Goal: Transaction & Acquisition: Book appointment/travel/reservation

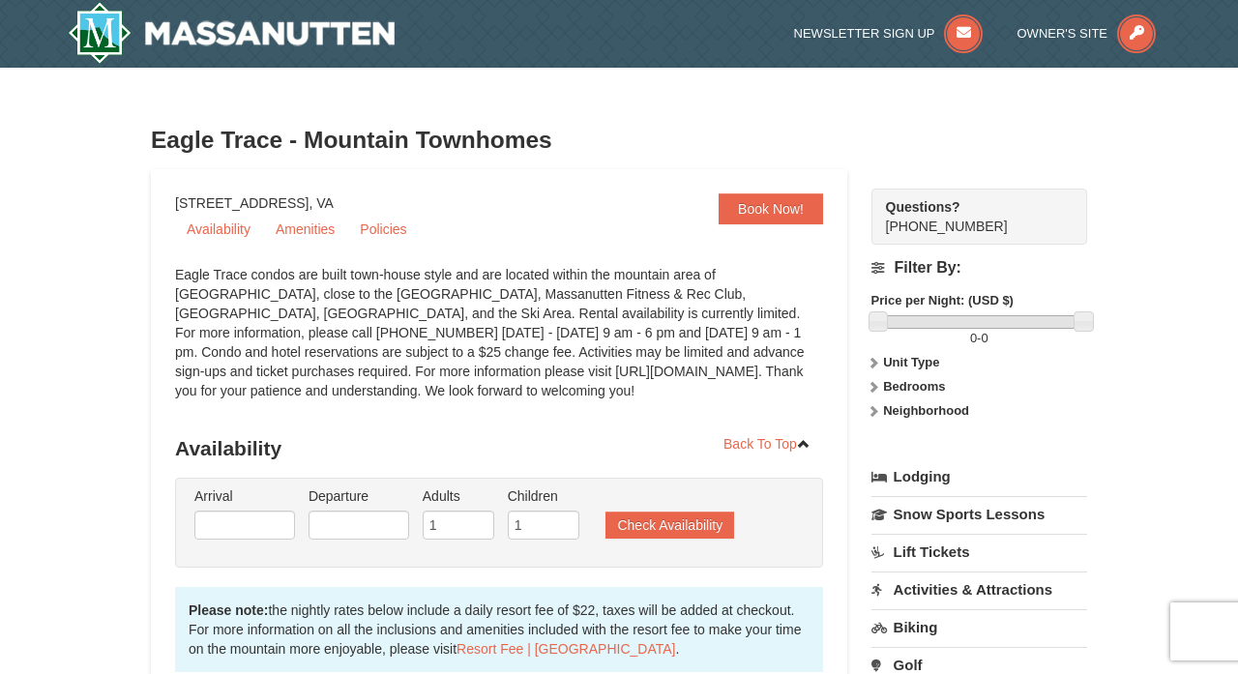
click at [628, 164] on div "Eagle Trace - Mountain Townhomes" at bounding box center [619, 140] width 936 height 58
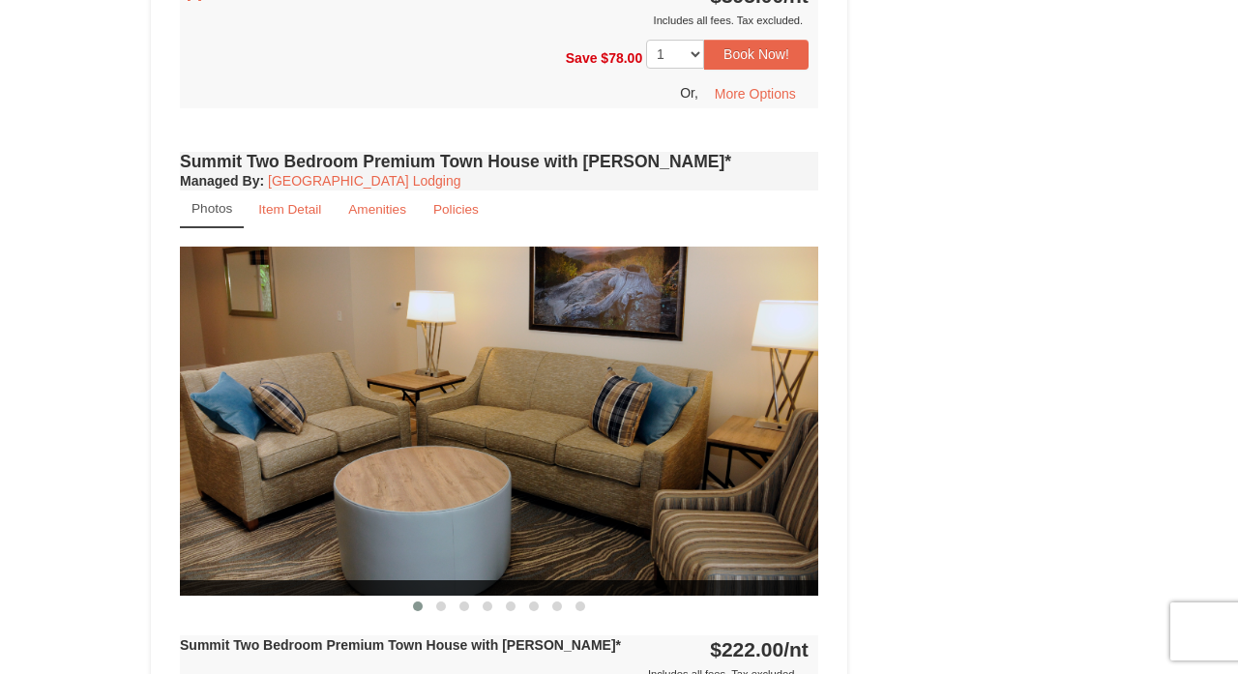
scroll to position [4239, 0]
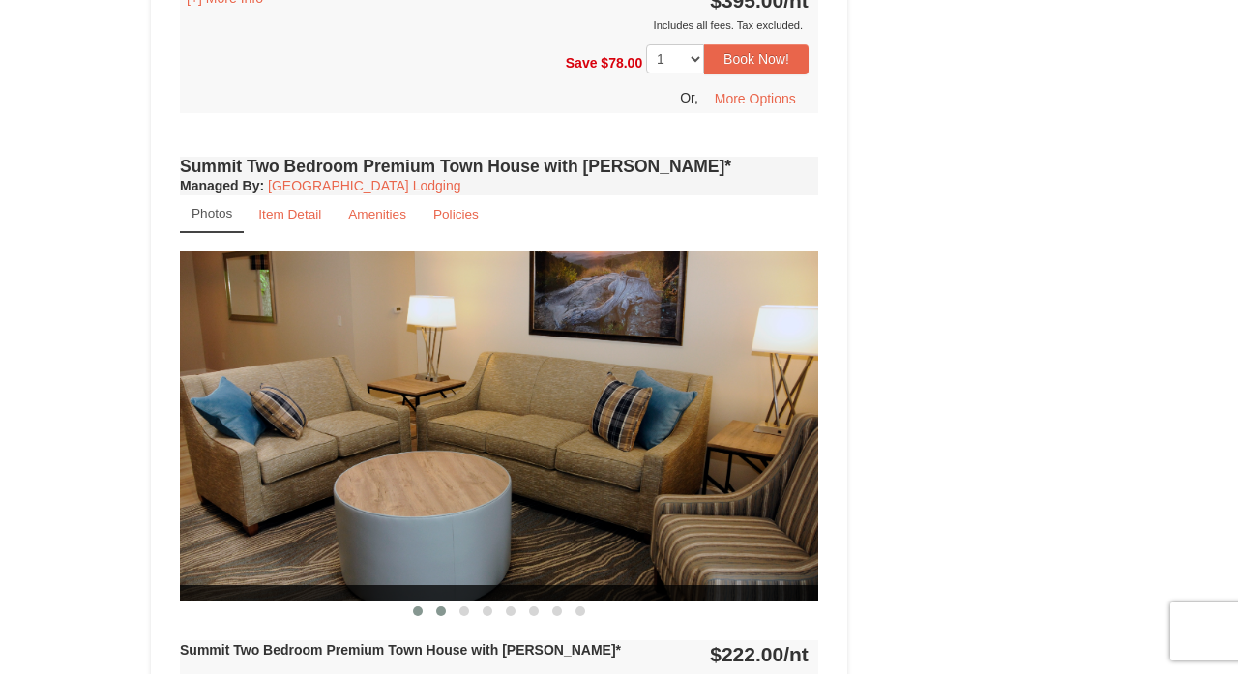
click at [442, 607] on span at bounding box center [441, 612] width 10 height 10
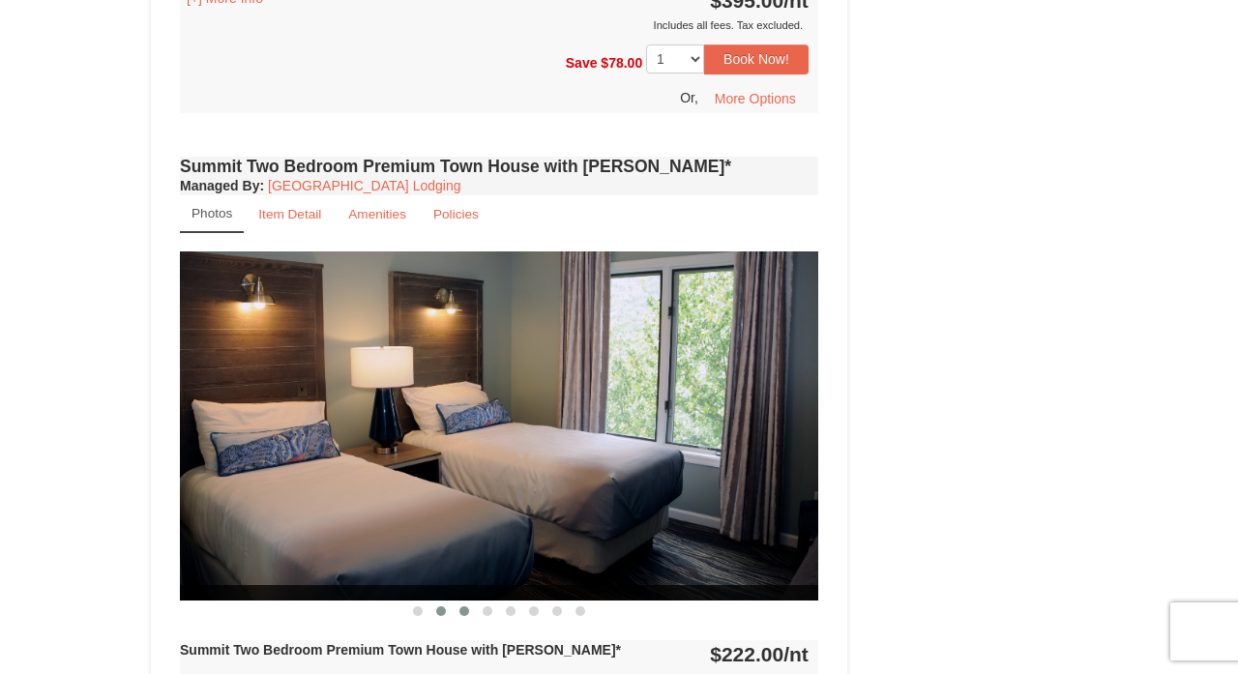
click at [467, 607] on span at bounding box center [465, 612] width 10 height 10
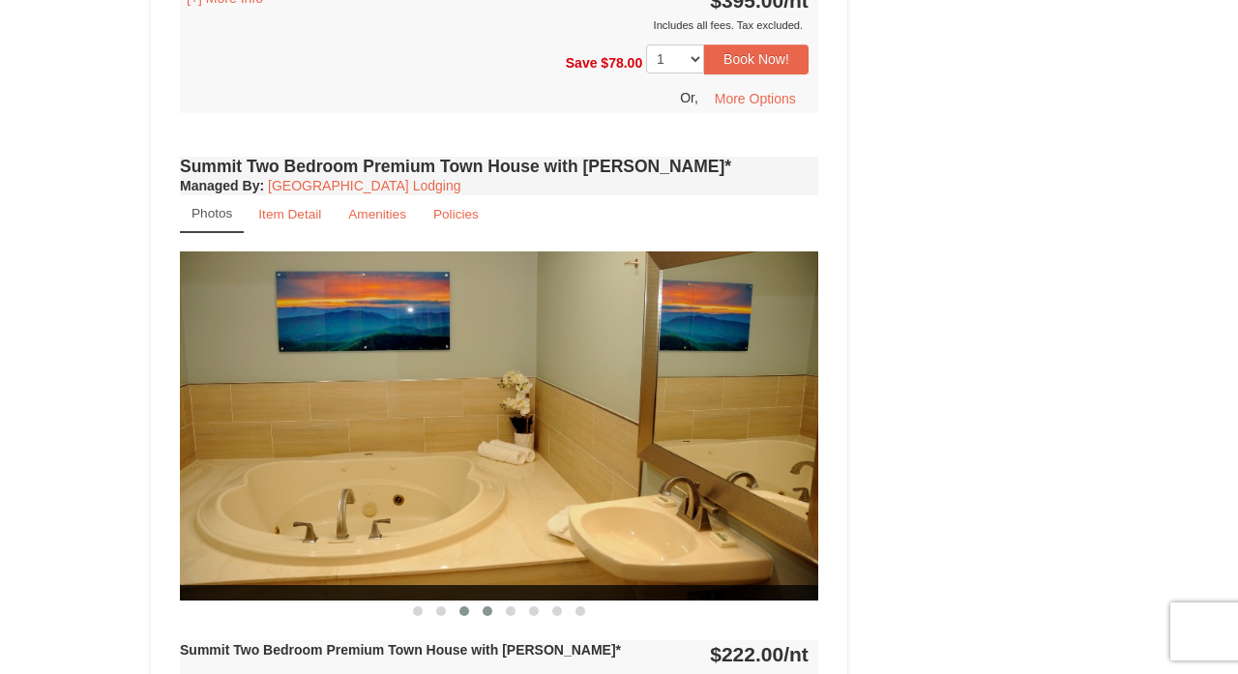
click at [488, 607] on span at bounding box center [488, 612] width 10 height 10
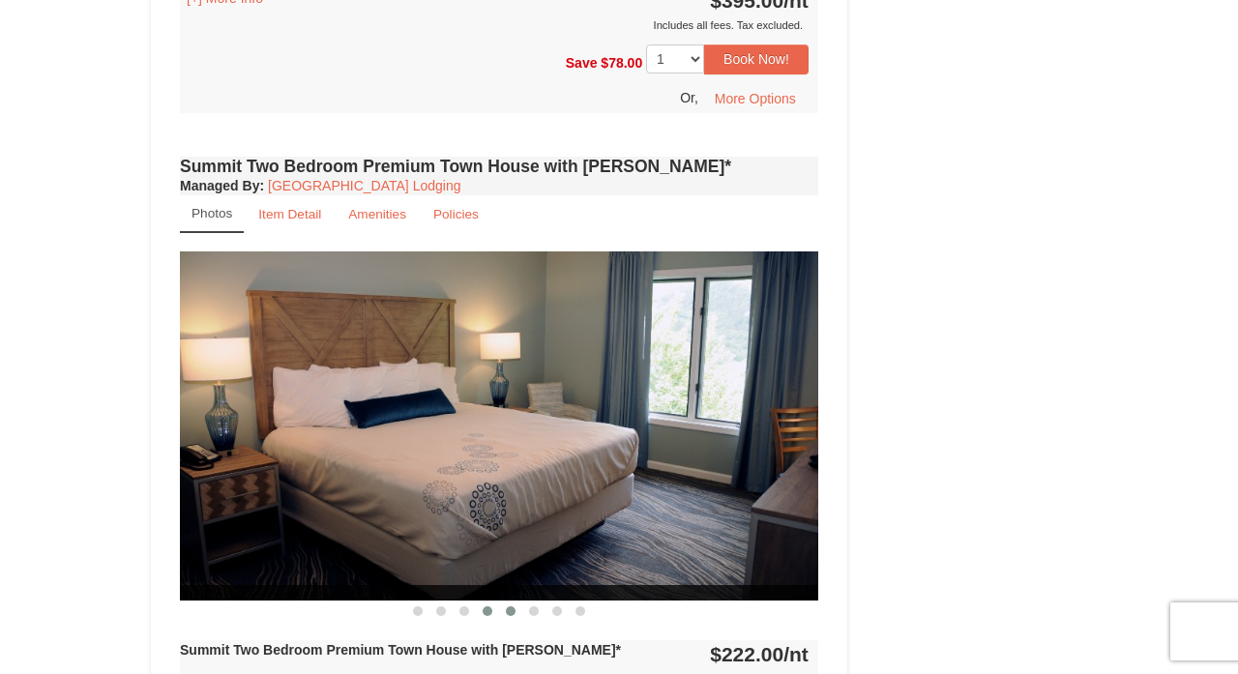
click at [515, 607] on span at bounding box center [511, 612] width 10 height 10
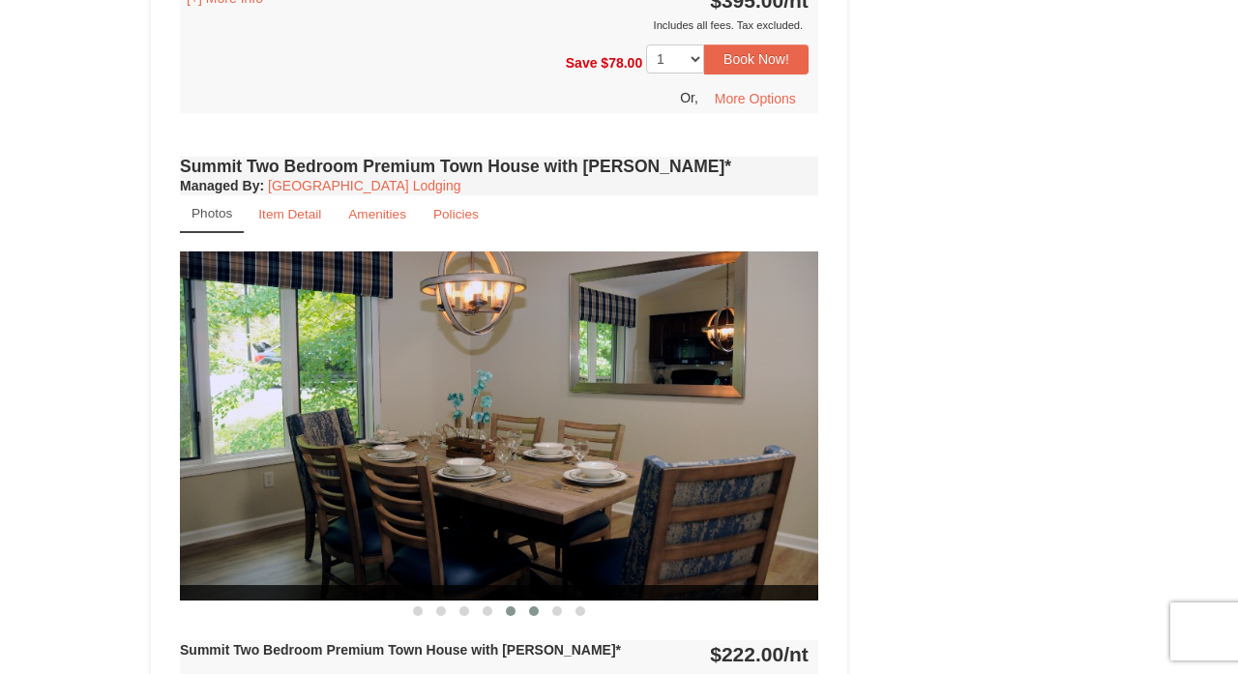
click at [537, 607] on span at bounding box center [534, 612] width 10 height 10
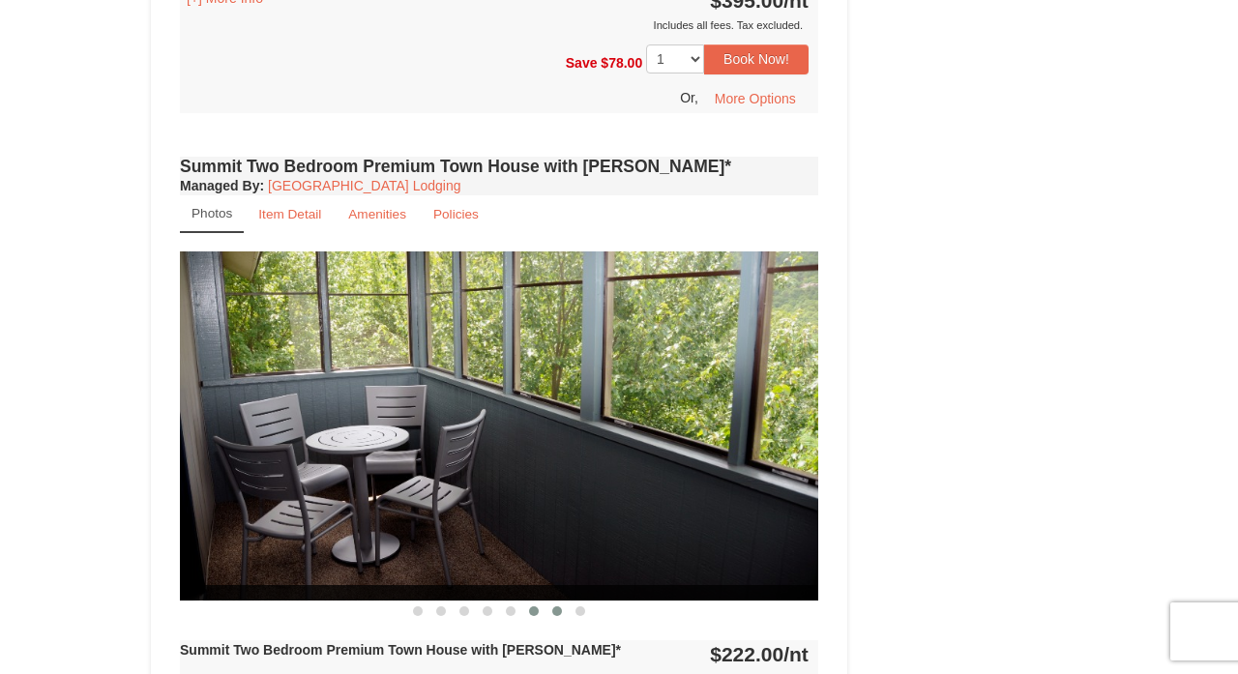
click at [558, 607] on span at bounding box center [557, 612] width 10 height 10
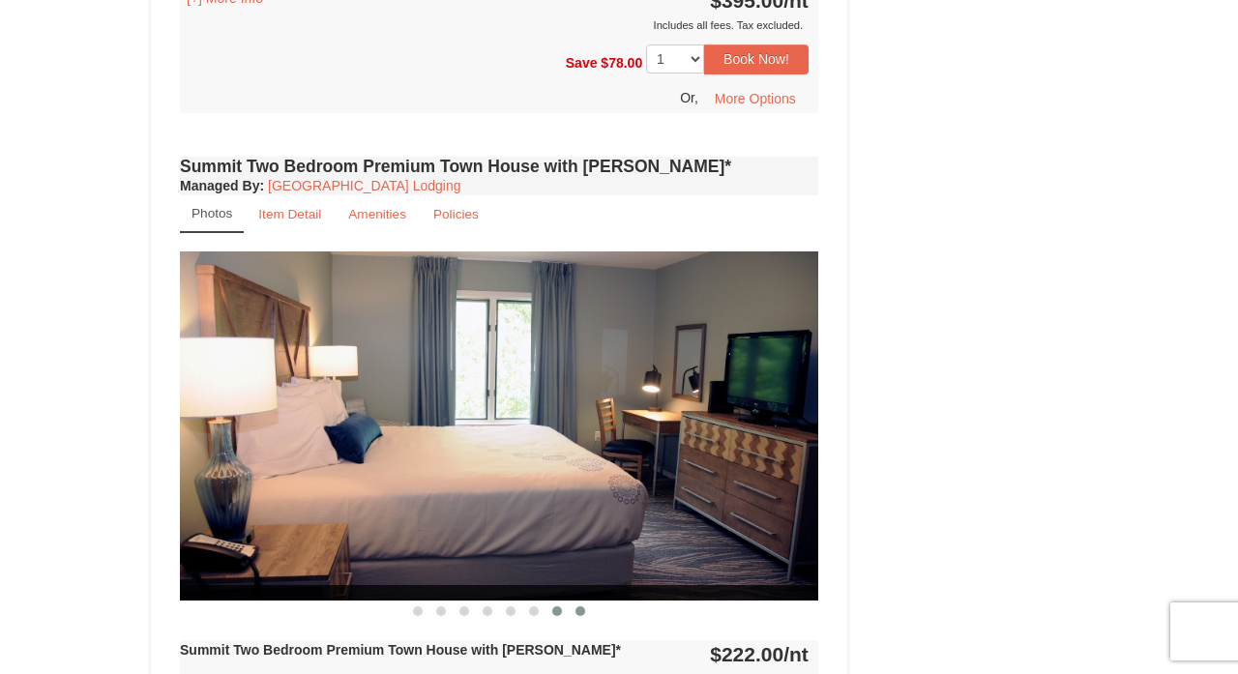
click at [580, 607] on span at bounding box center [581, 612] width 10 height 10
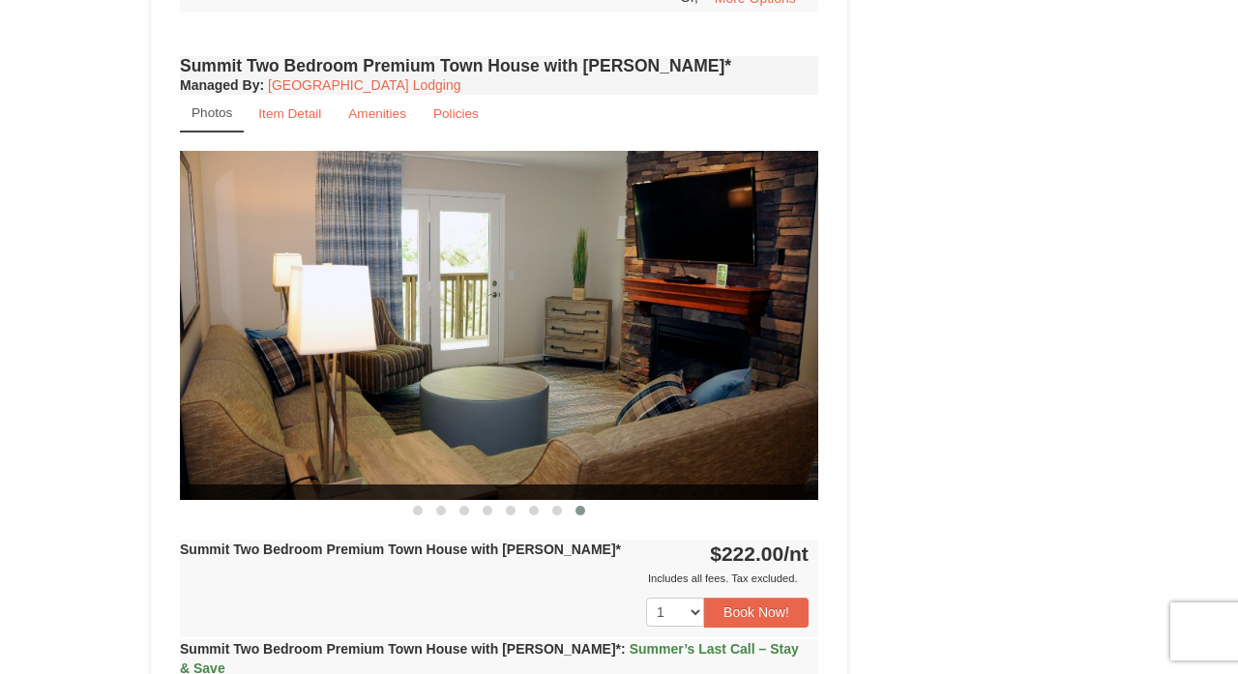
scroll to position [4345, 0]
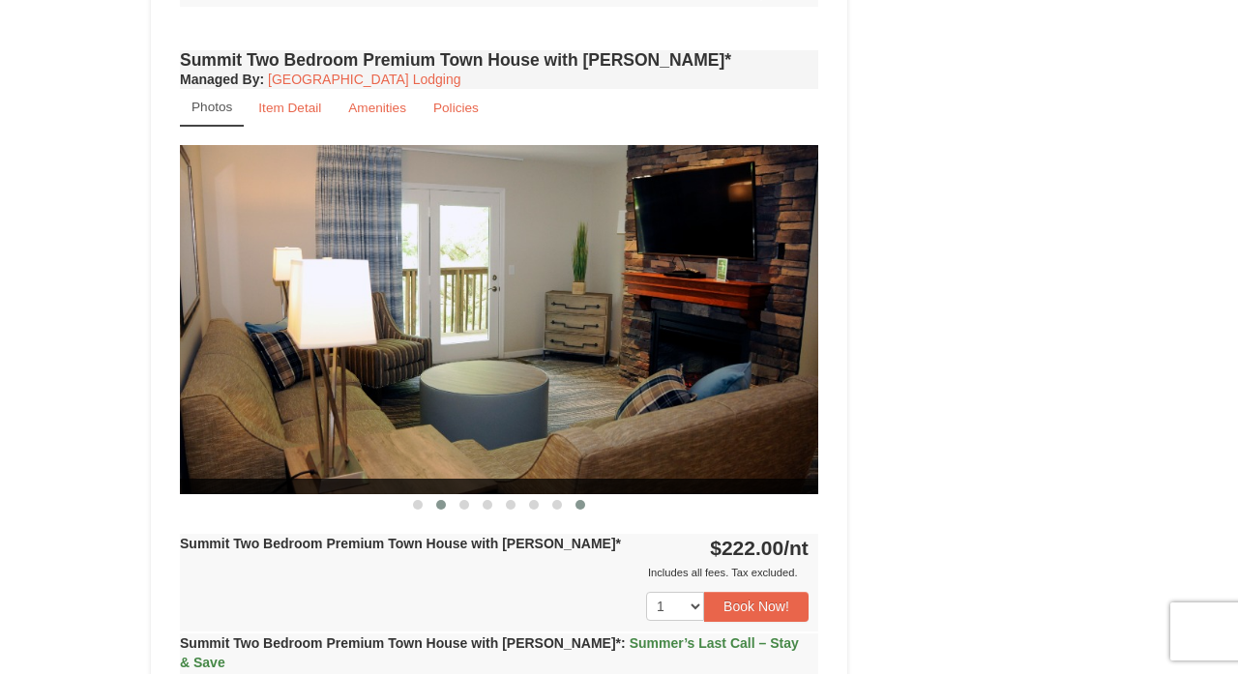
click at [437, 495] on button at bounding box center [441, 504] width 23 height 19
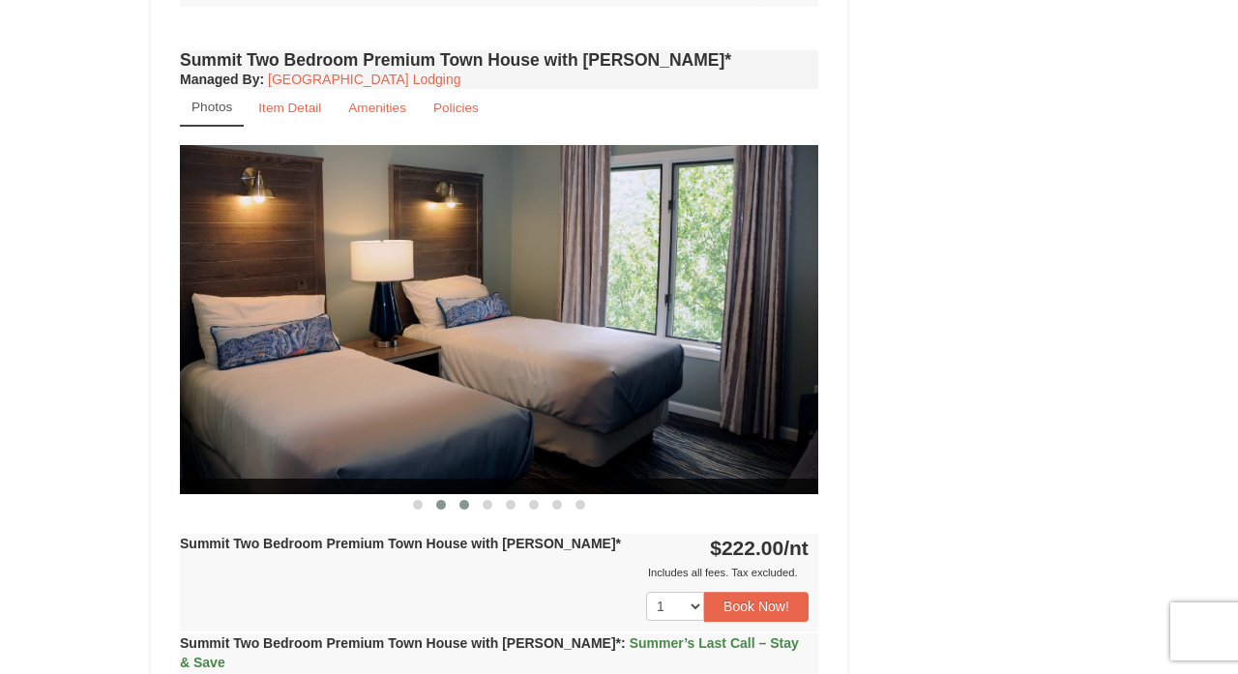
click at [465, 500] on span at bounding box center [465, 505] width 10 height 10
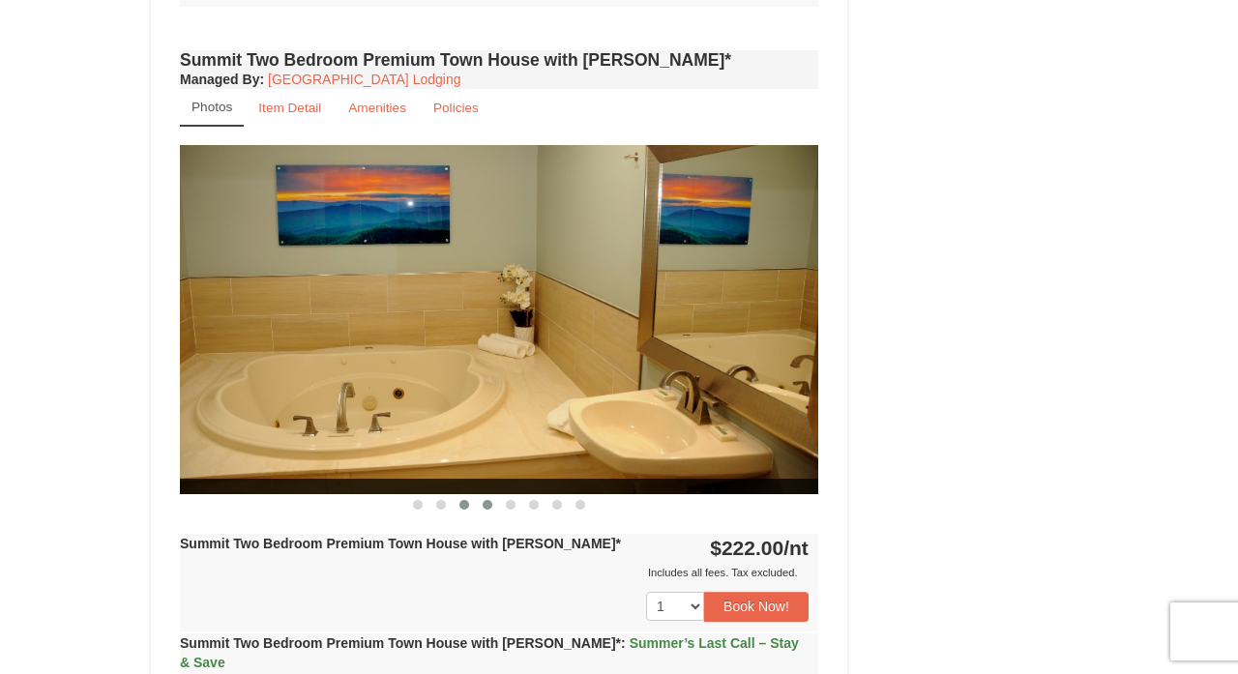
click at [492, 495] on button at bounding box center [487, 504] width 23 height 19
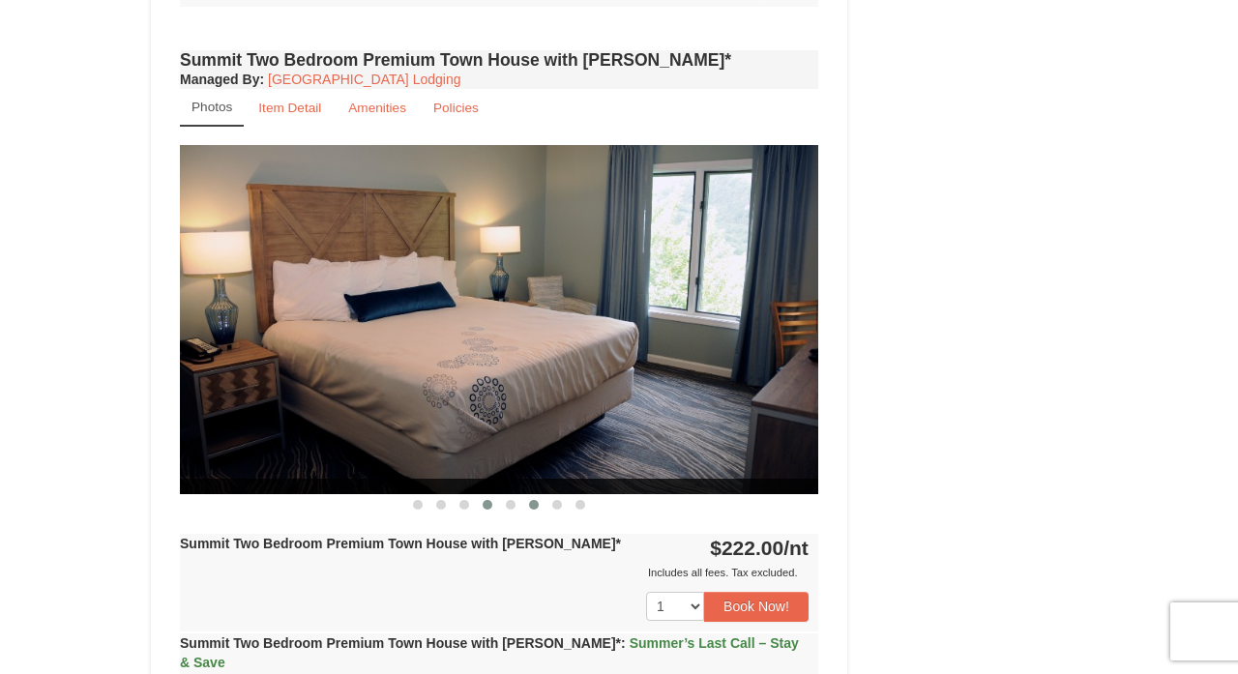
click at [534, 500] on span at bounding box center [534, 505] width 10 height 10
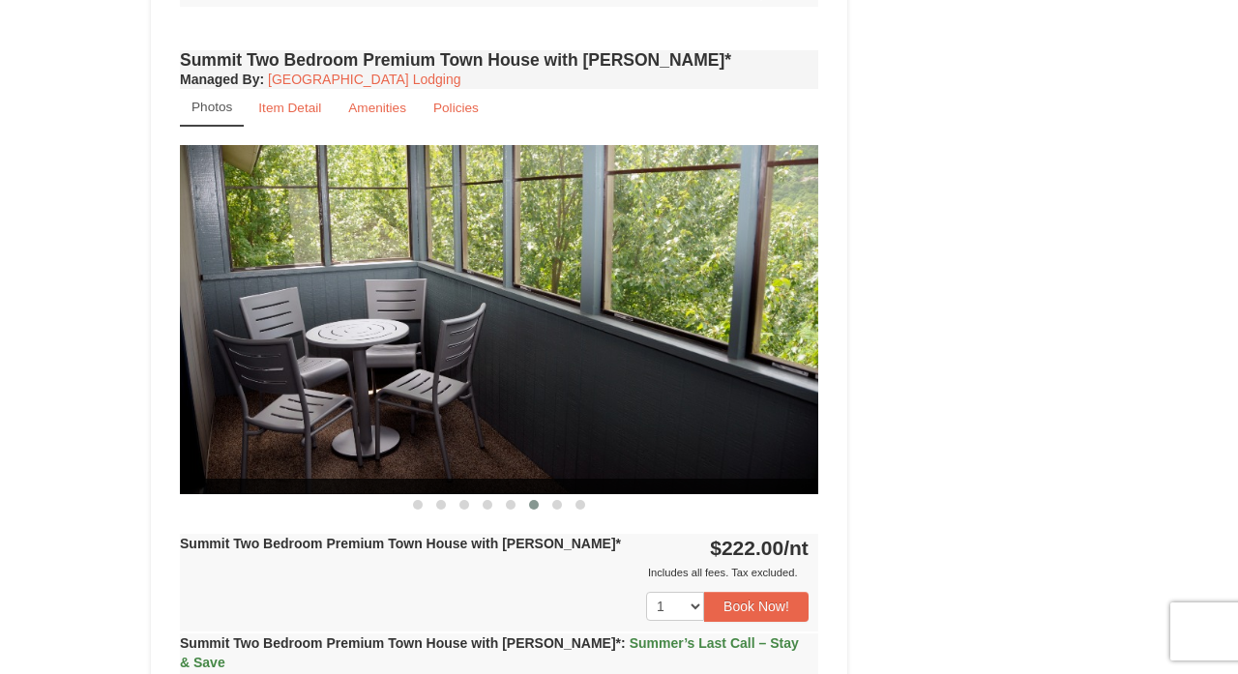
click at [615, 384] on div "Summit Two Bedroom Premium Town House with Jacuzzi* Managed By : Massanutten Re…" at bounding box center [499, 510] width 648 height 930
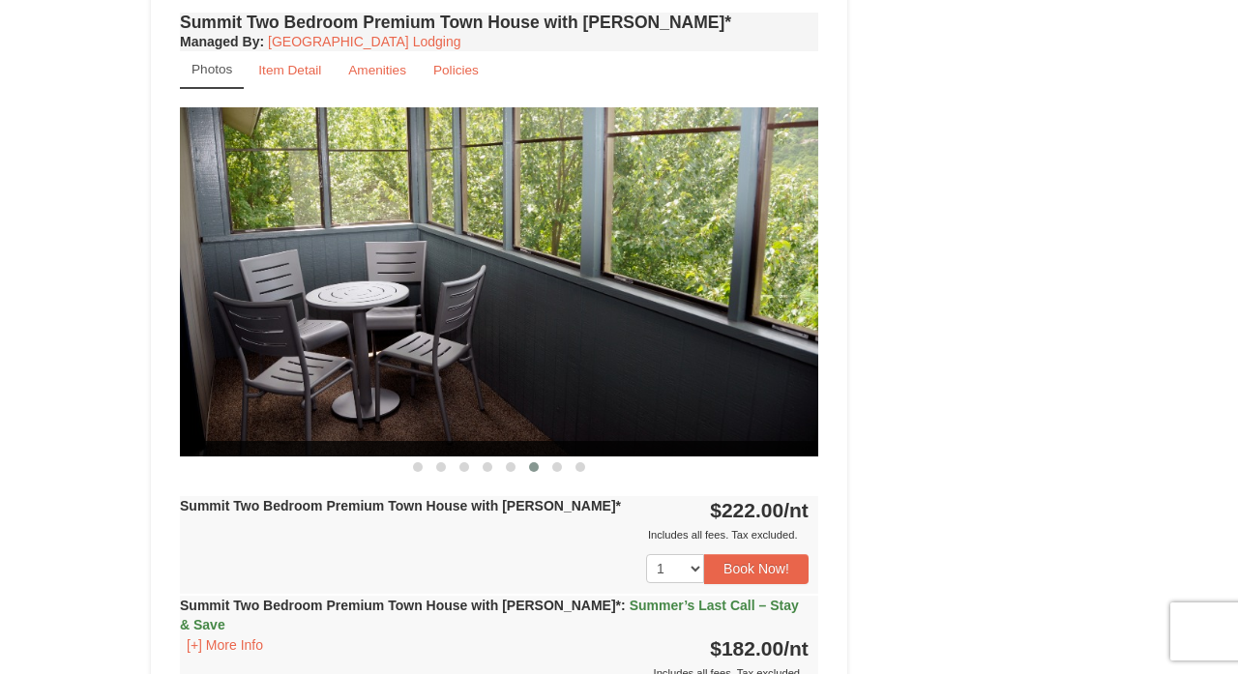
scroll to position [4421, 0]
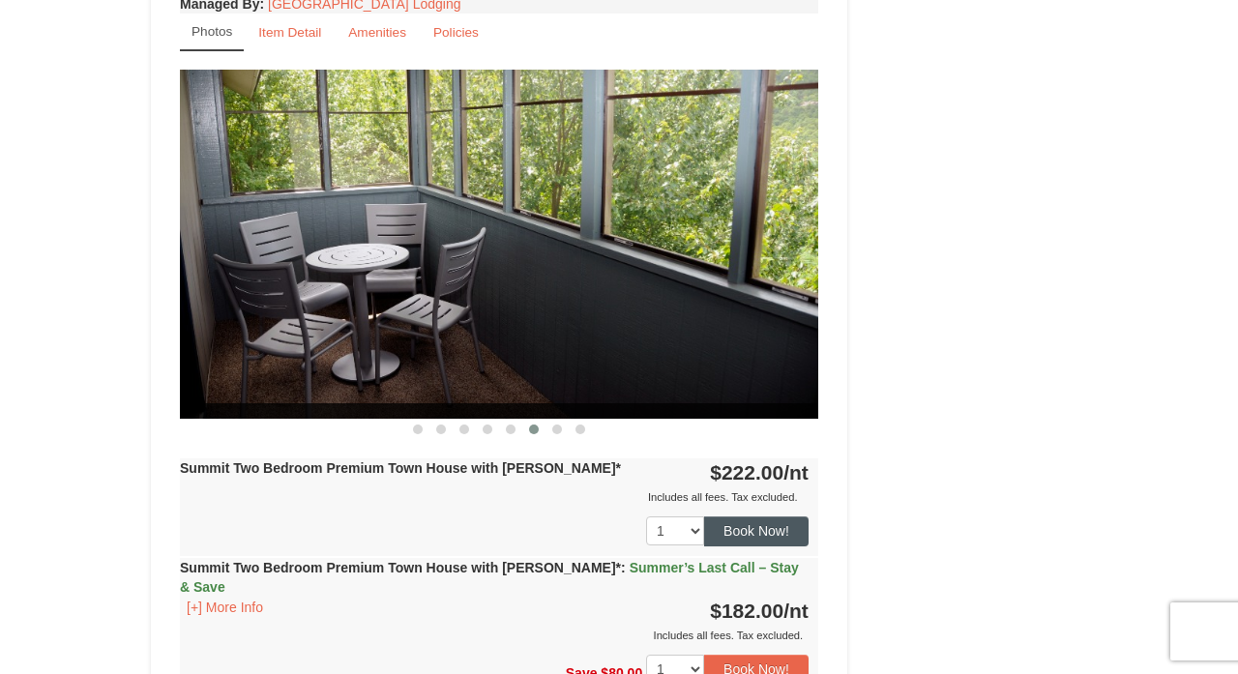
click at [727, 517] on button "Book Now!" at bounding box center [756, 531] width 104 height 29
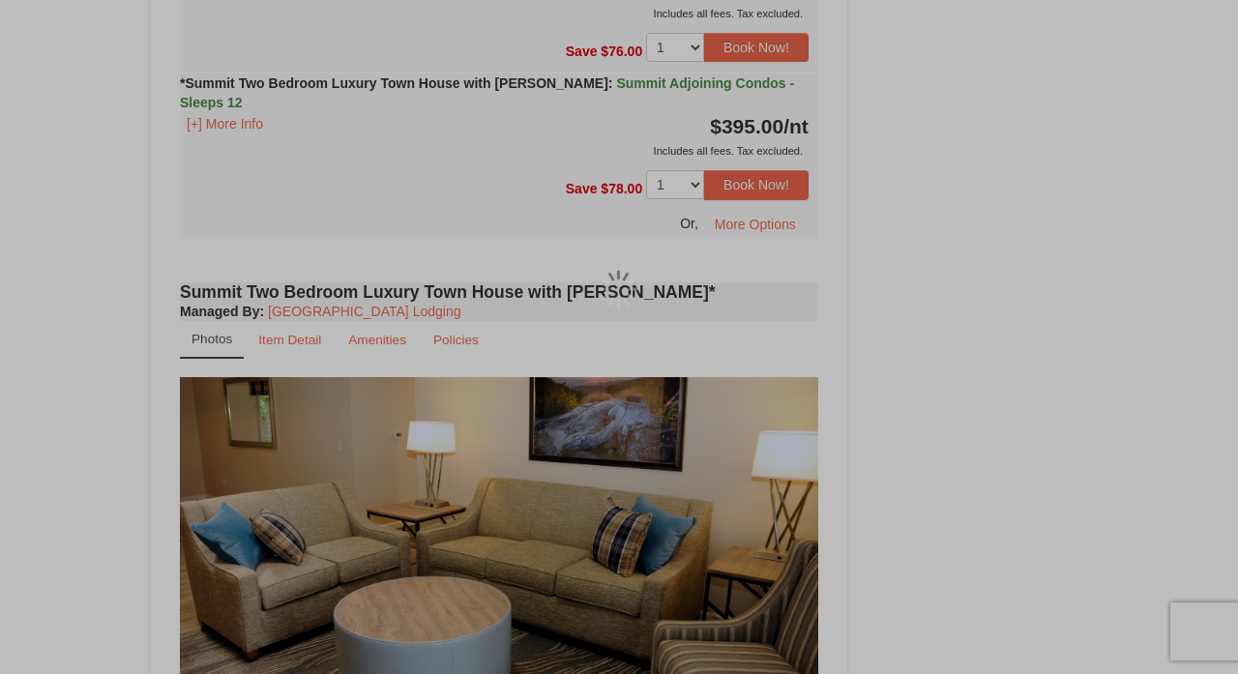
scroll to position [169, 0]
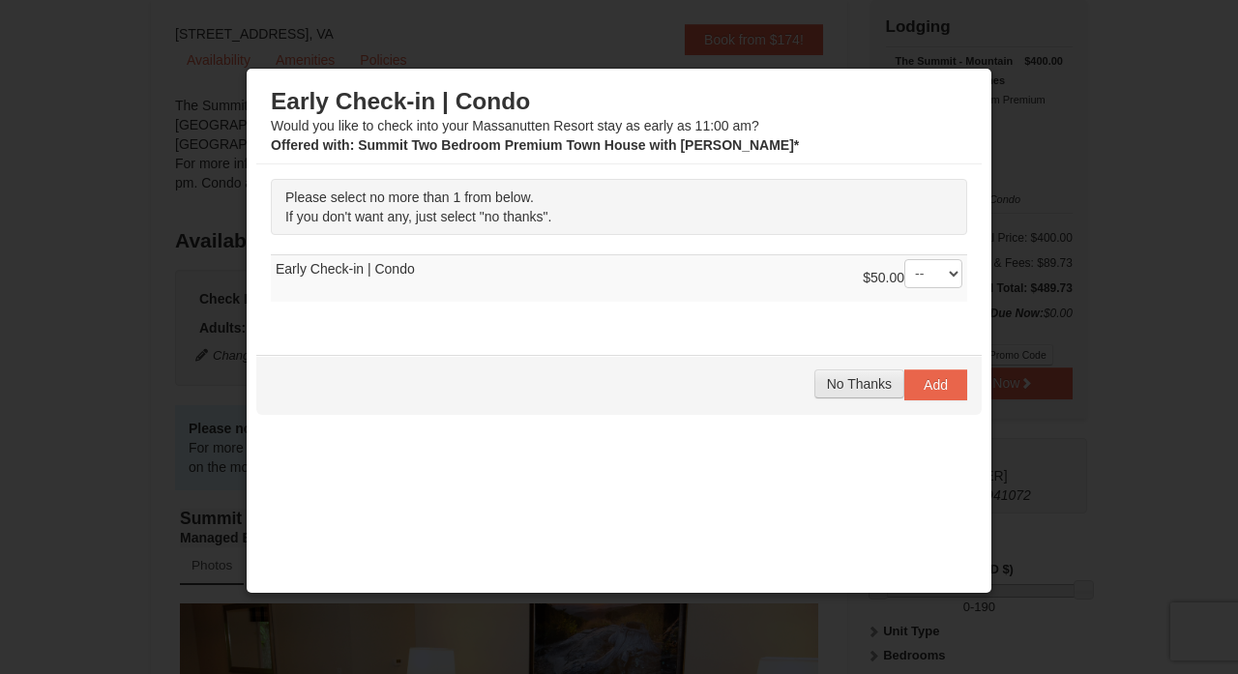
click at [836, 384] on span "No Thanks" at bounding box center [859, 383] width 65 height 15
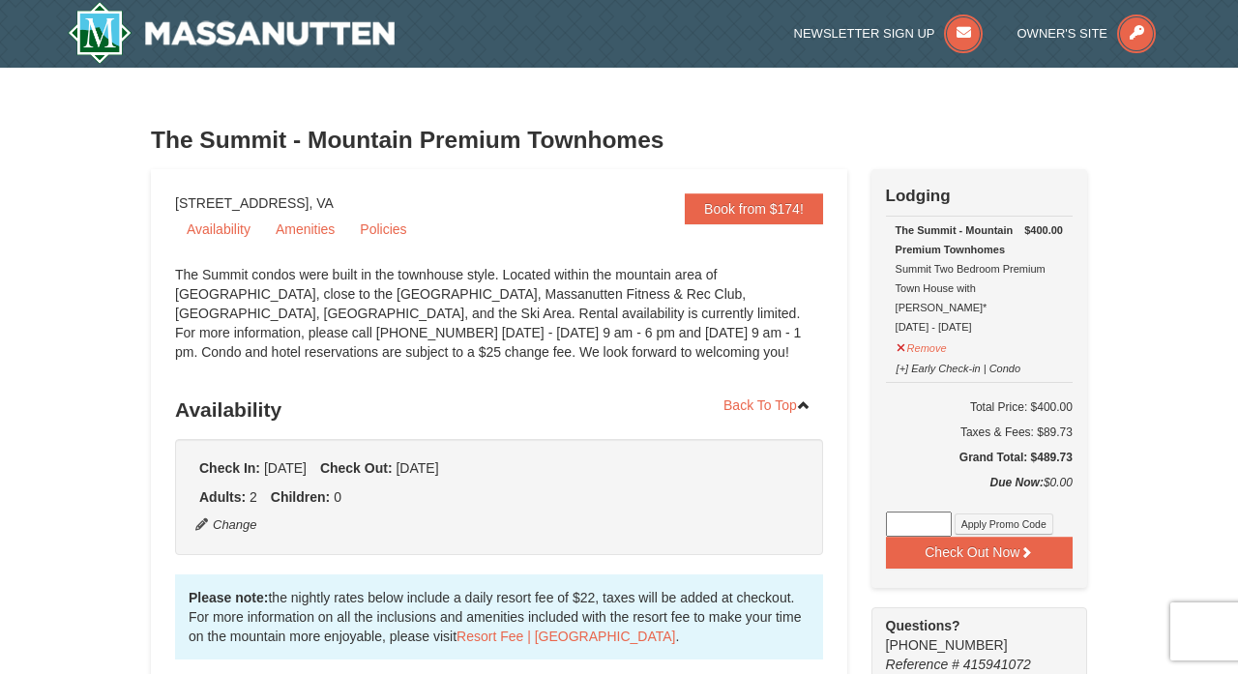
scroll to position [0, 0]
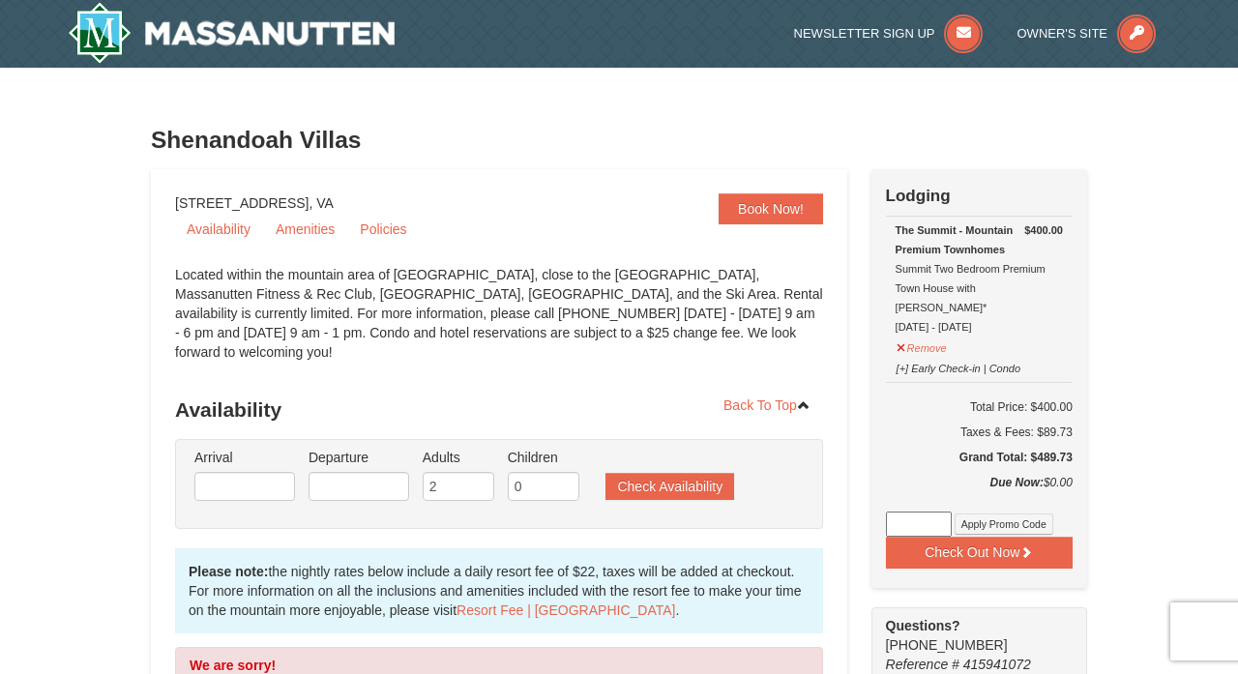
click at [715, 141] on h3 "Shenandoah Villas" at bounding box center [619, 140] width 936 height 39
